Goal: Transaction & Acquisition: Purchase product/service

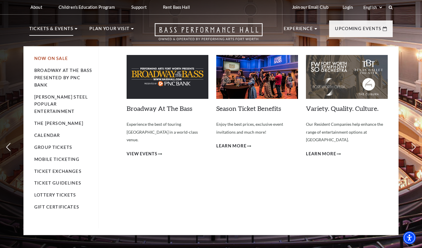
click at [59, 58] on link "Now On Sale" at bounding box center [51, 58] width 34 height 5
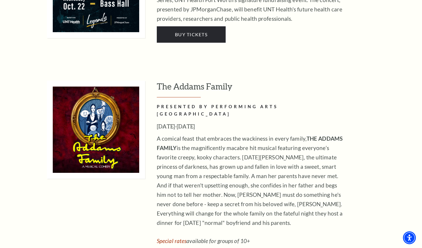
scroll to position [852, 0]
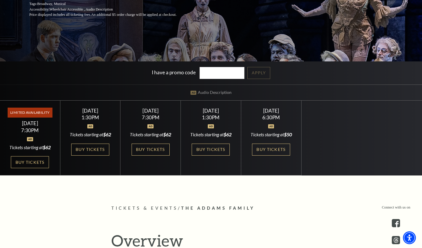
scroll to position [134, 0]
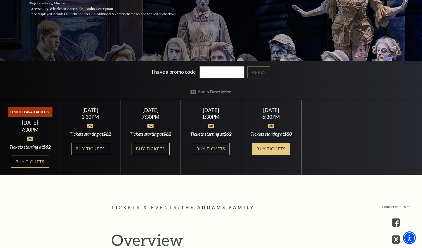
click at [256, 153] on link "Buy Tickets" at bounding box center [271, 149] width 38 height 12
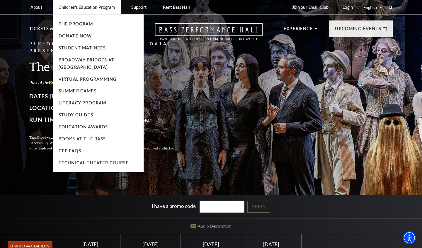
scroll to position [0, 0]
click at [85, 136] on link "Books At The Bass" at bounding box center [82, 138] width 47 height 5
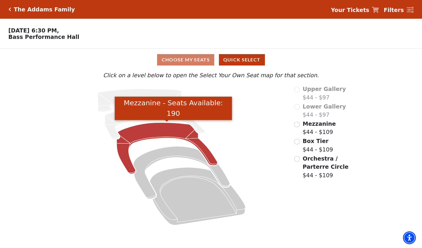
click at [154, 126] on icon "Mezzanine - Seats Available: 190" at bounding box center [167, 148] width 101 height 51
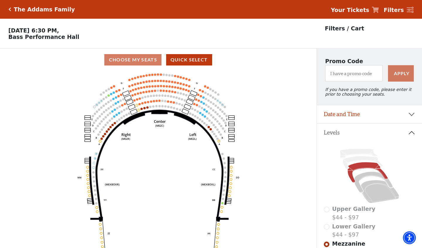
scroll to position [27, 0]
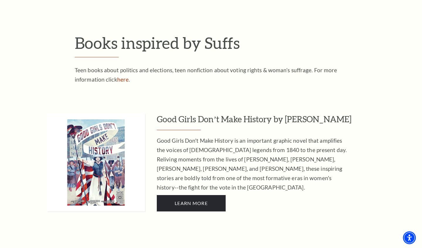
scroll to position [1353, 0]
